Goal: Complete application form

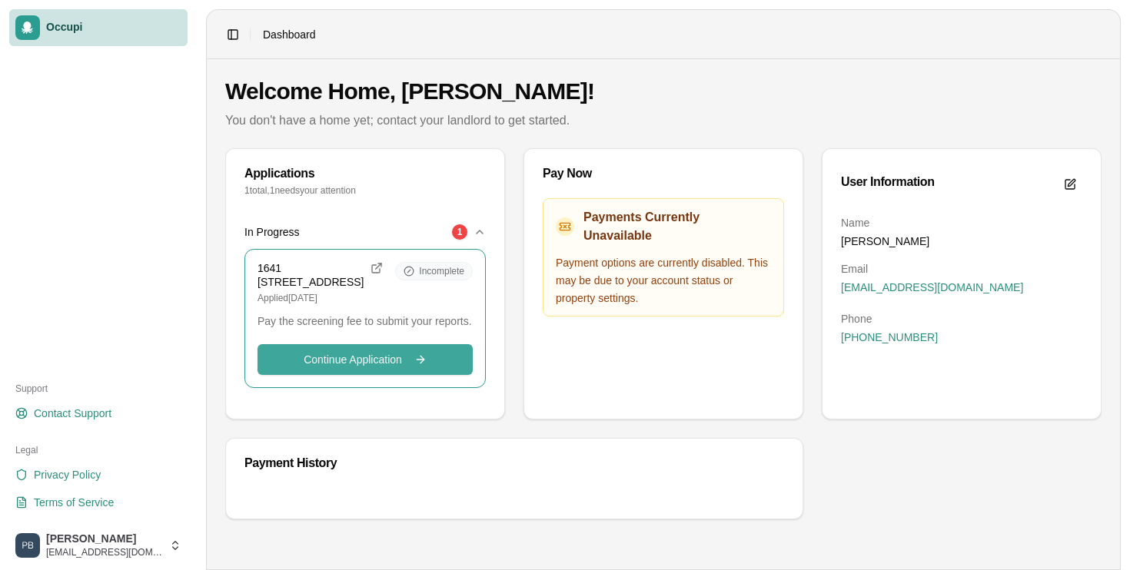
click at [288, 374] on button "Continue Application Continue" at bounding box center [365, 359] width 215 height 31
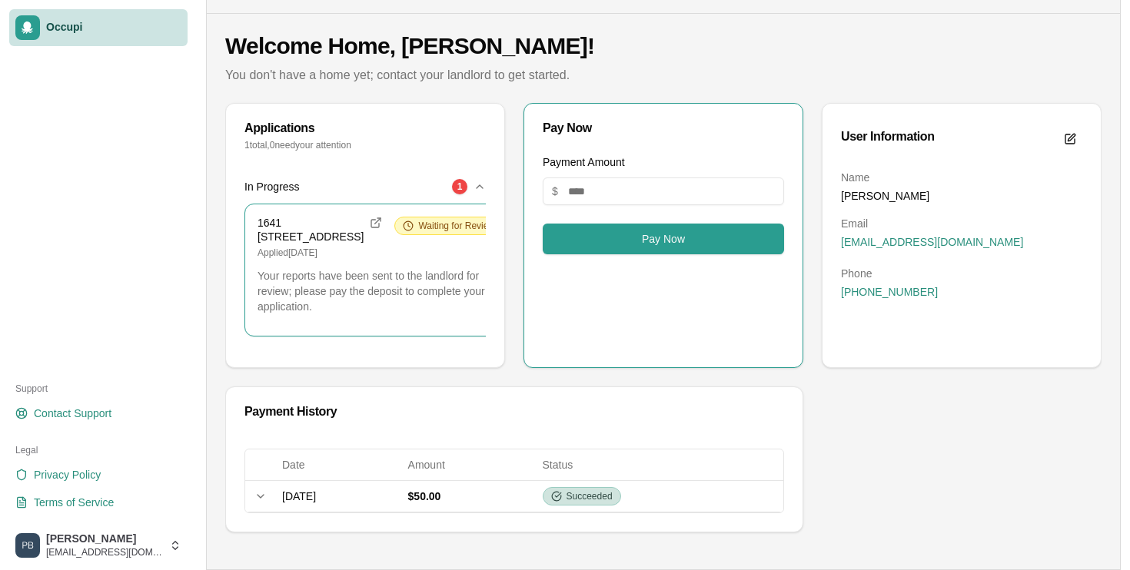
scroll to position [58, 0]
click at [411, 314] on p "Your reports have been sent to the landlord for review; please pay the deposit …" at bounding box center [381, 291] width 246 height 46
click at [428, 220] on span "Waiting for Review" at bounding box center [456, 226] width 77 height 12
